Goal: Transaction & Acquisition: Purchase product/service

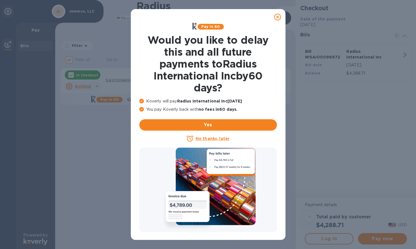
click at [280, 14] on icon at bounding box center [277, 17] width 7 height 7
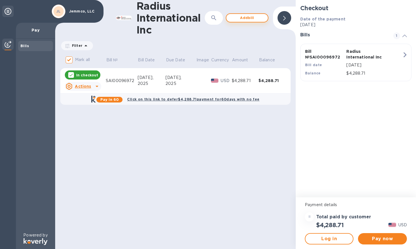
click at [248, 17] on span "Add bill" at bounding box center [247, 17] width 32 height 7
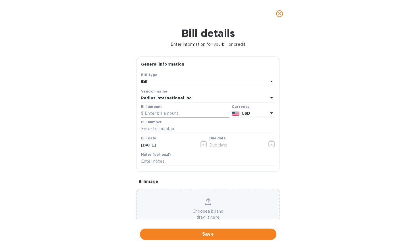
click at [155, 113] on input "text" at bounding box center [185, 113] width 88 height 9
type input "1,090.86"
click at [161, 130] on input "text" at bounding box center [208, 129] width 134 height 9
paste input "SAI00097205"
type input "SAI00097205"
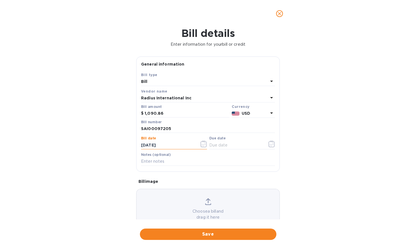
click at [157, 145] on input "[DATE]" at bounding box center [168, 145] width 54 height 9
click at [207, 145] on button "button" at bounding box center [203, 144] width 13 height 14
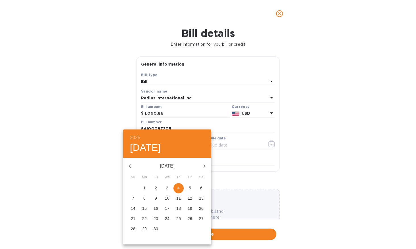
click at [130, 167] on icon "button" at bounding box center [130, 166] width 2 height 3
click at [144, 219] on p "18" at bounding box center [144, 219] width 5 height 6
type input "[DATE]"
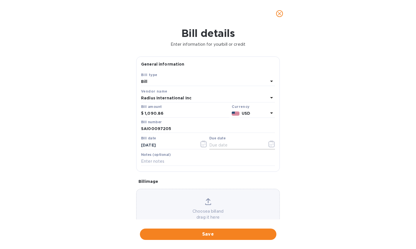
click at [270, 145] on icon "button" at bounding box center [271, 144] width 7 height 7
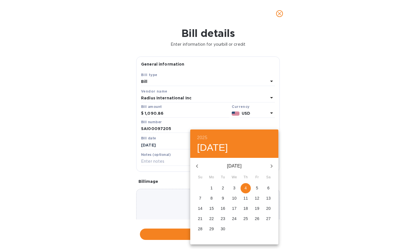
click at [198, 167] on icon "button" at bounding box center [197, 166] width 2 height 3
click at [213, 219] on p "18" at bounding box center [211, 219] width 5 height 6
type input "[DATE]"
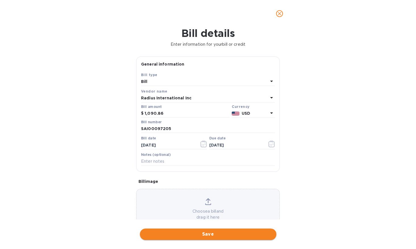
click at [194, 234] on span "Save" at bounding box center [207, 234] width 127 height 7
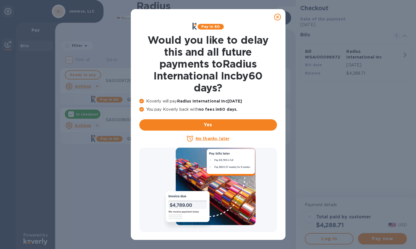
click at [277, 17] on icon at bounding box center [277, 17] width 7 height 7
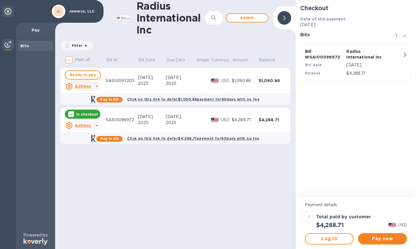
click at [79, 71] on button "Ready to pay" at bounding box center [83, 74] width 36 height 9
checkbox input "true"
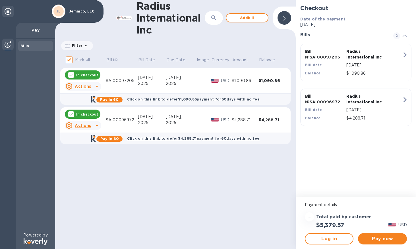
click at [367, 211] on div "= Total paid by customer $5,379.57 USD" at bounding box center [355, 220] width 107 height 21
click at [382, 237] on span "Pay now" at bounding box center [382, 239] width 40 height 7
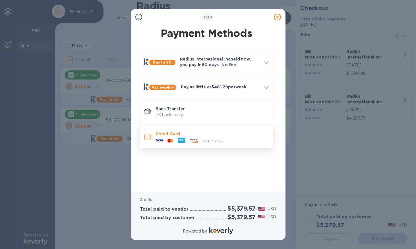
click at [228, 140] on div "and more..." at bounding box center [211, 140] width 113 height 6
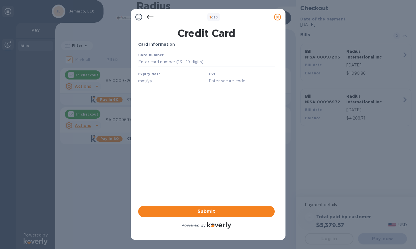
click at [148, 17] on icon at bounding box center [149, 17] width 7 height 4
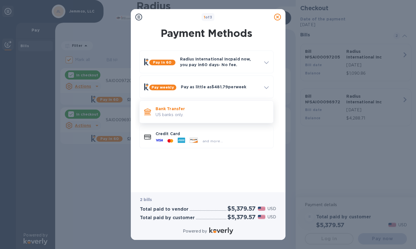
click at [204, 116] on p "US banks only." at bounding box center [211, 115] width 113 height 6
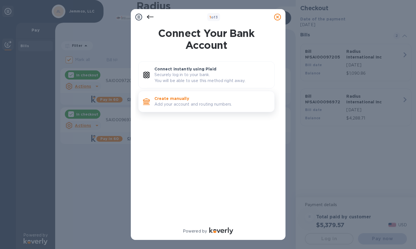
click at [188, 97] on p "Create manually" at bounding box center [211, 99] width 115 height 6
